Goal: Task Accomplishment & Management: Use online tool/utility

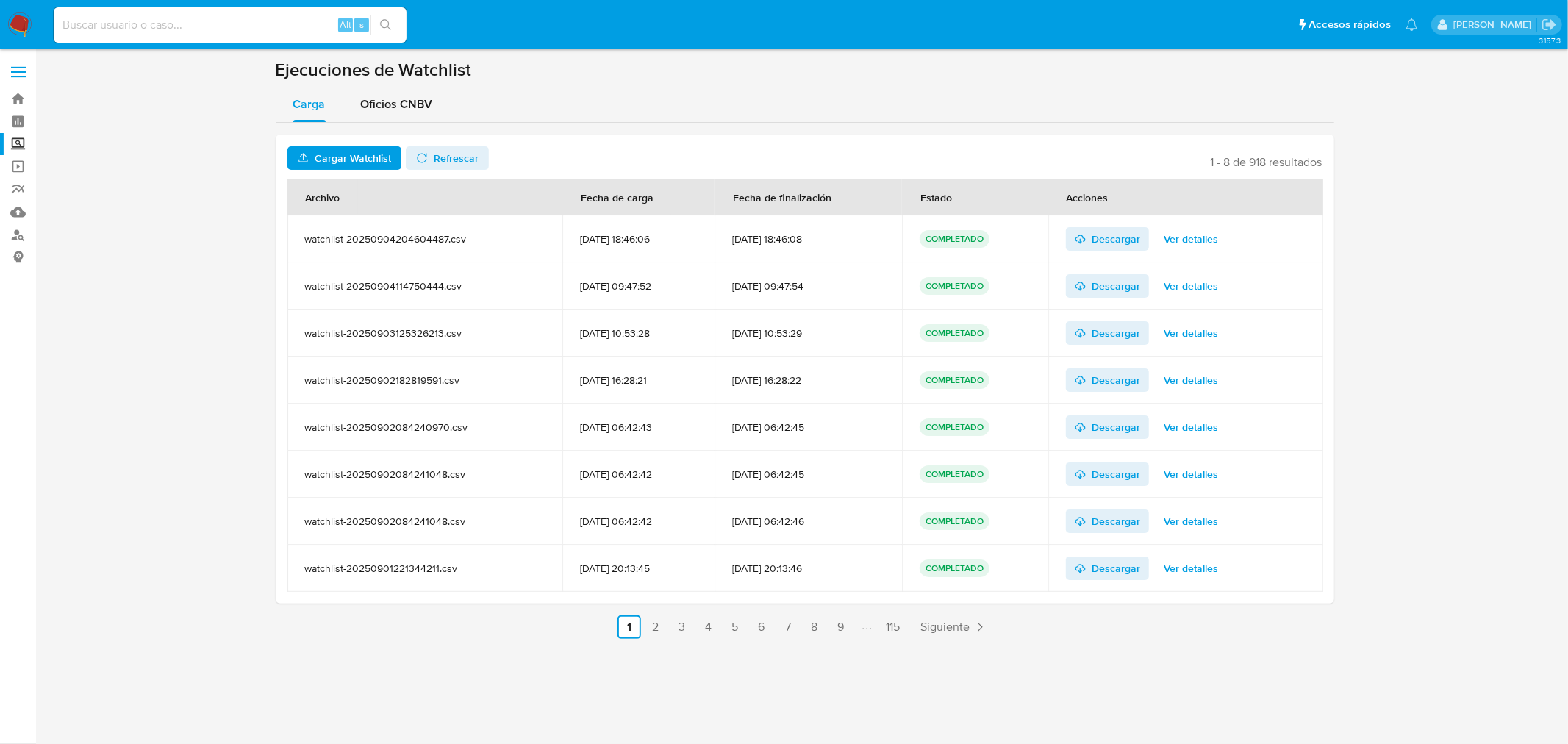
click at [346, 151] on span "Cargar Watchlist" at bounding box center [353, 158] width 77 height 23
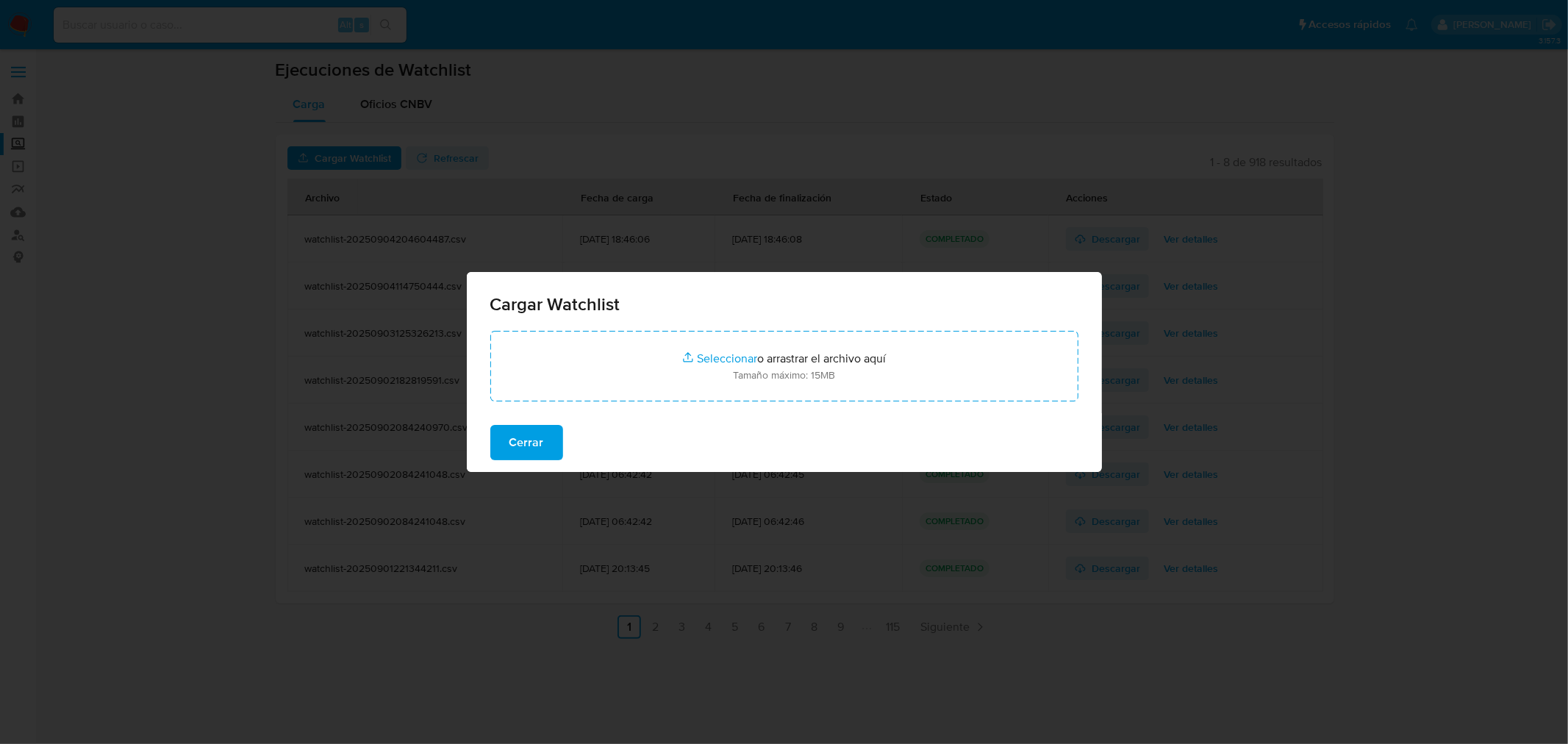
click at [346, 151] on div "Cargar Watchlist Seleccionar archivos Seleccionar o arrastrar el archivo aquí T…" at bounding box center [784, 372] width 1568 height 744
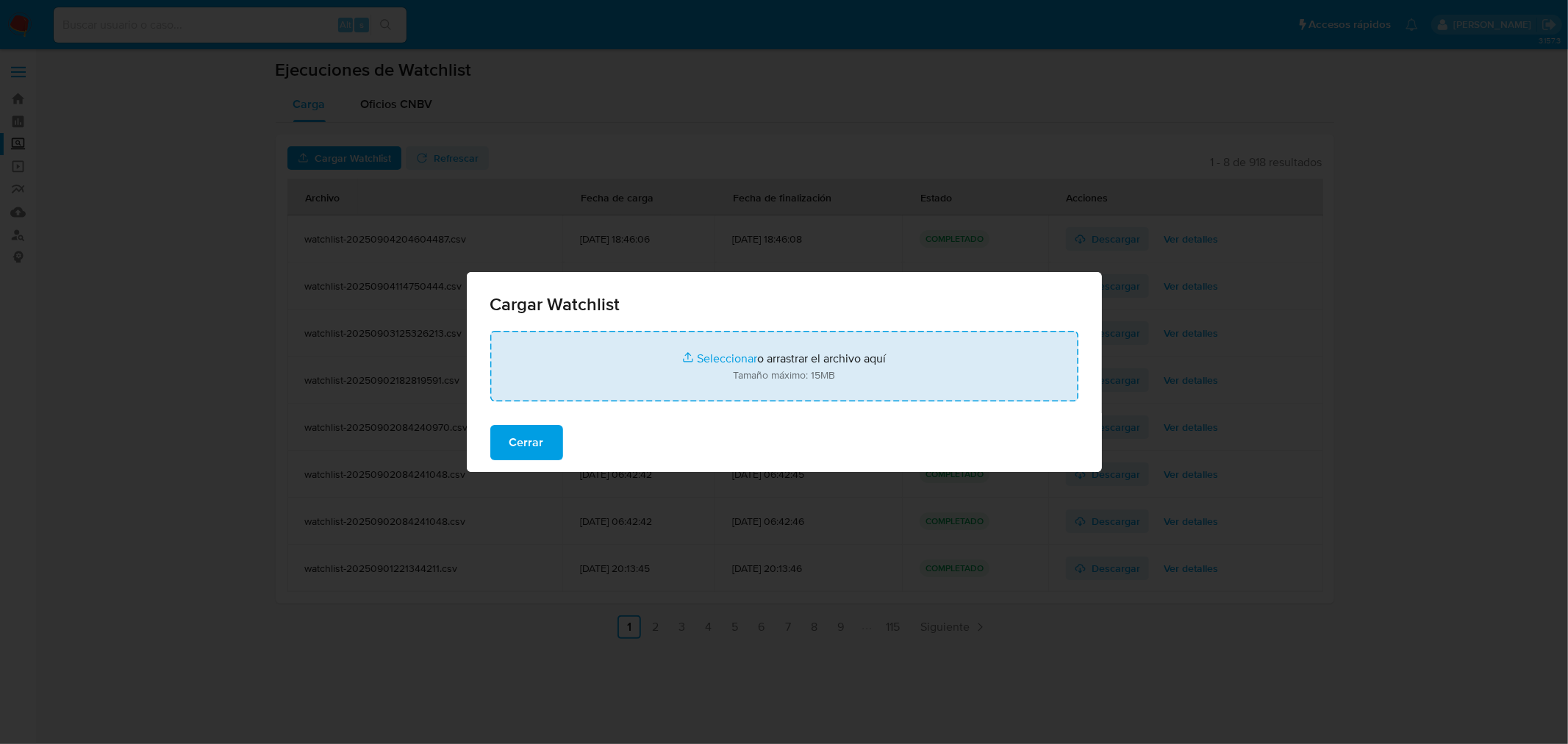
click at [710, 359] on input "file" at bounding box center [784, 366] width 588 height 70
type input "C:\fakepath\CARGA WL 05092025 01 - Hoja 1.csv"
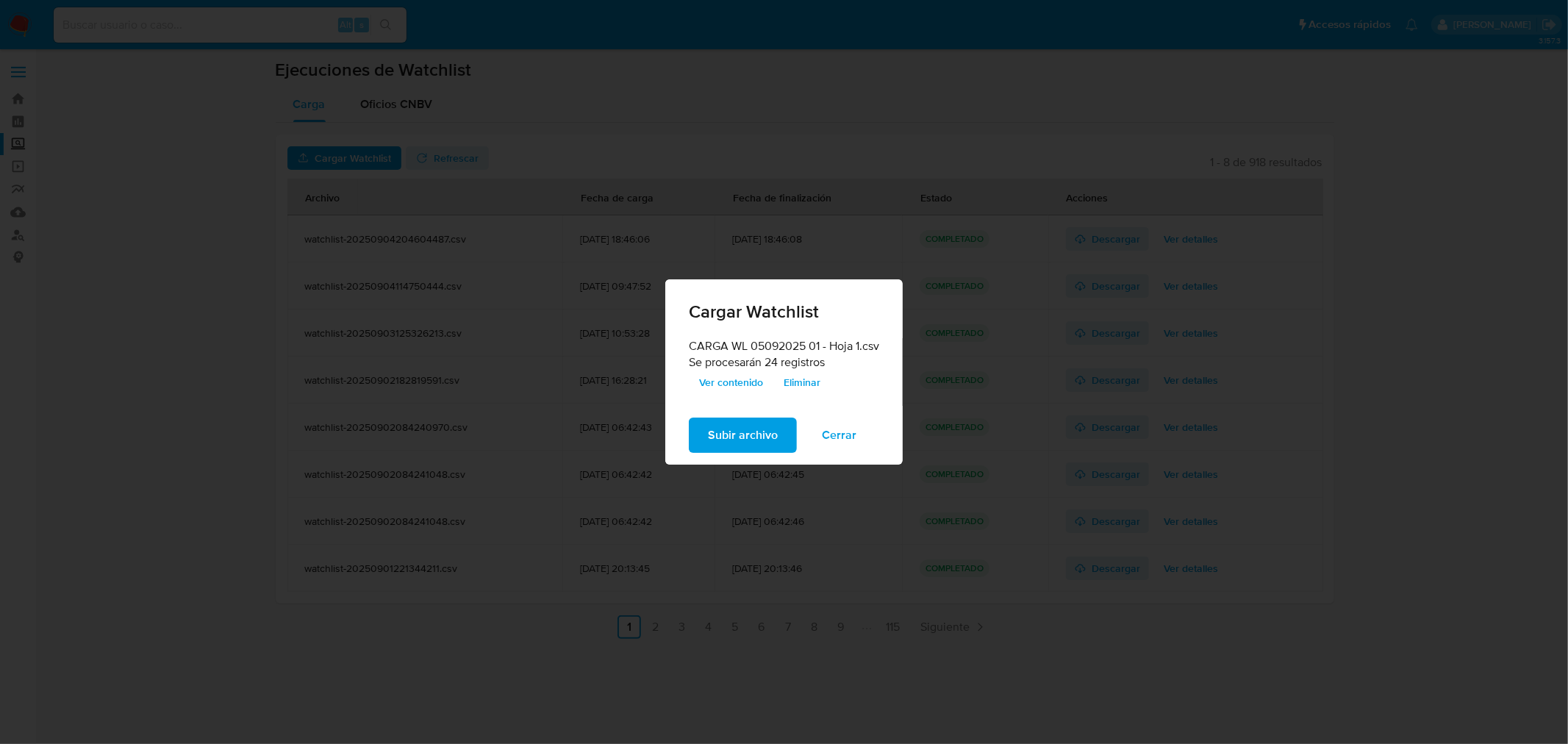
click at [743, 376] on span "Ver contenido" at bounding box center [731, 382] width 64 height 20
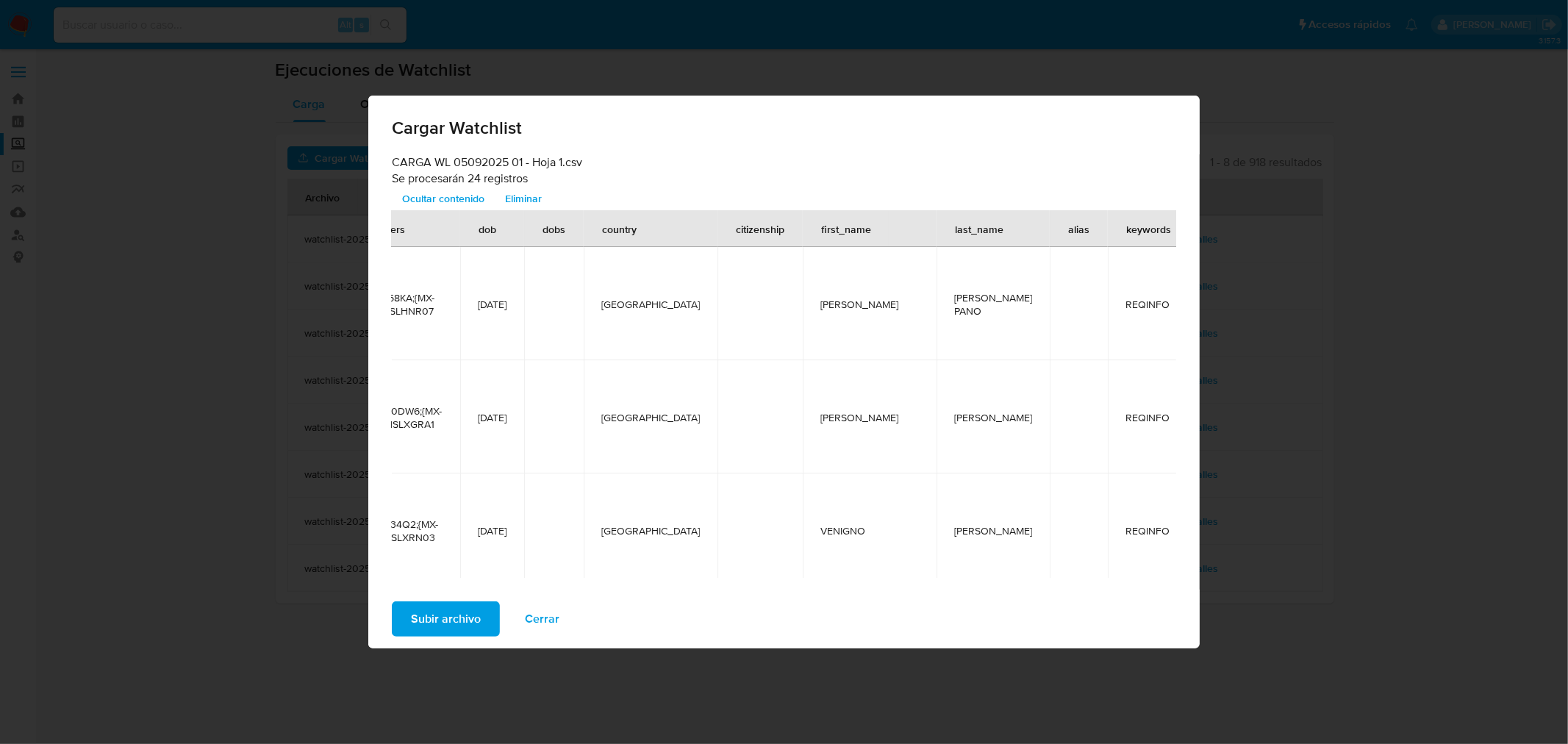
scroll to position [0, 378]
click at [451, 612] on span "Subir archivo" at bounding box center [446, 620] width 69 height 32
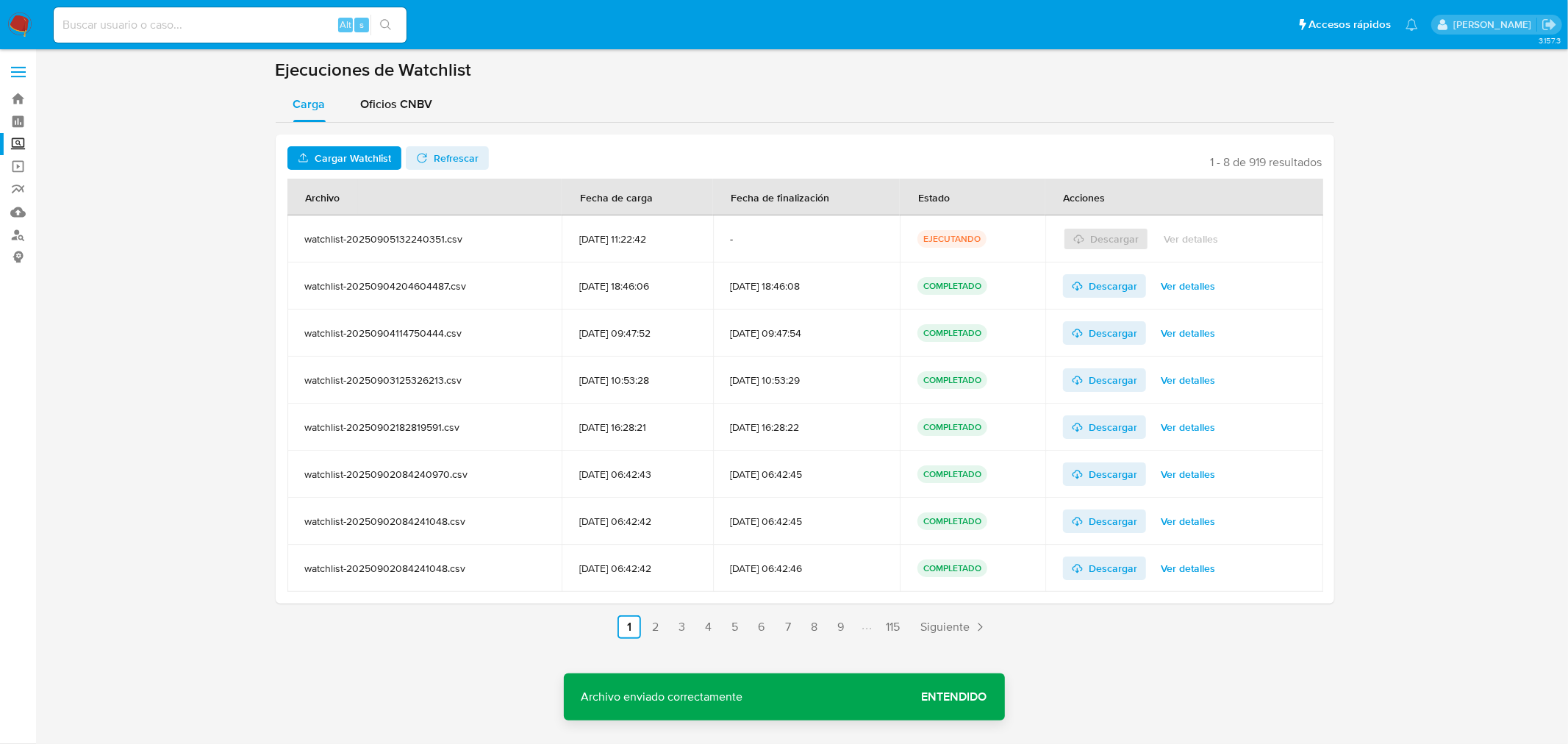
click at [448, 160] on span "Refrescar" at bounding box center [456, 158] width 45 height 23
click at [1186, 243] on span "Ver detalles" at bounding box center [1190, 238] width 54 height 20
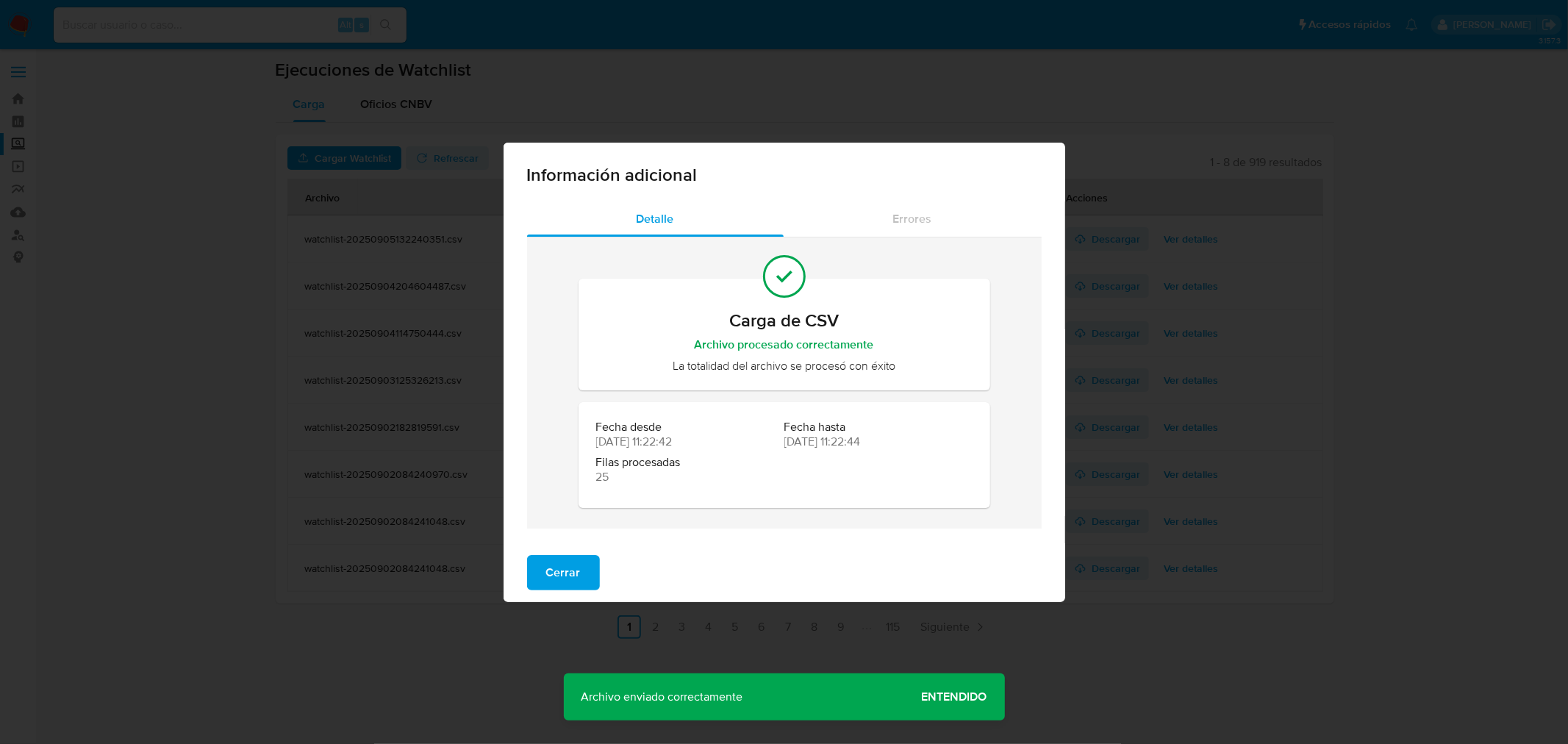
click at [354, 622] on div "Información adicional Detalle Errores Carga de CSV Archivo procesado correctame…" at bounding box center [784, 372] width 1568 height 744
